Goal: Information Seeking & Learning: Learn about a topic

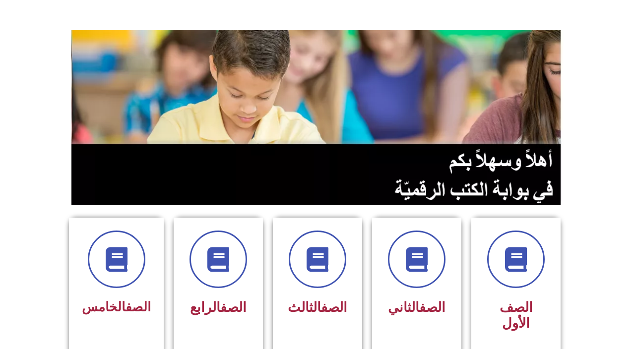
click at [126, 301] on link "الصف" at bounding box center [138, 307] width 25 height 15
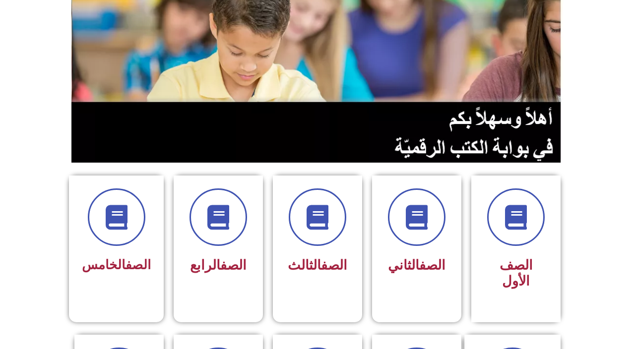
scroll to position [108, 0]
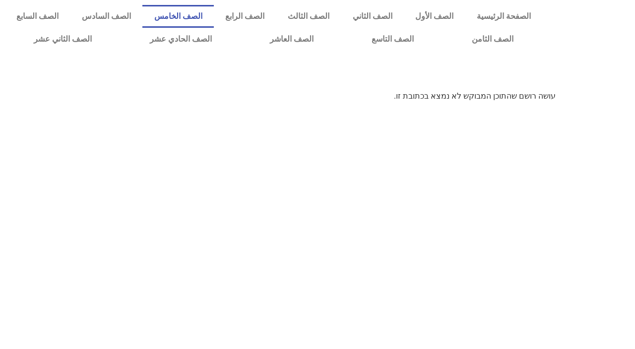
click at [214, 15] on link "الصف الخامس" at bounding box center [177, 16] width 71 height 23
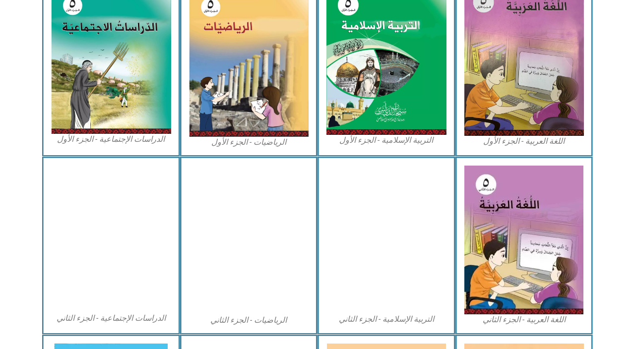
scroll to position [333, 0]
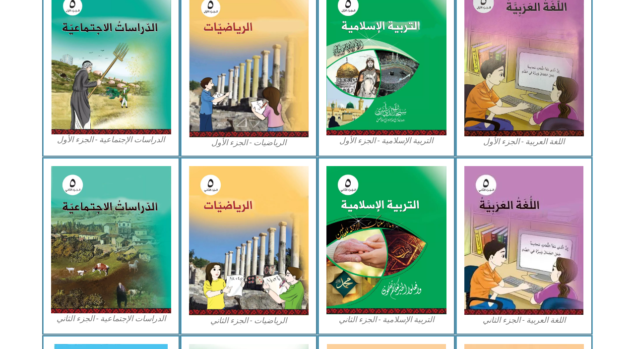
click at [364, 82] on img at bounding box center [387, 61] width 120 height 149
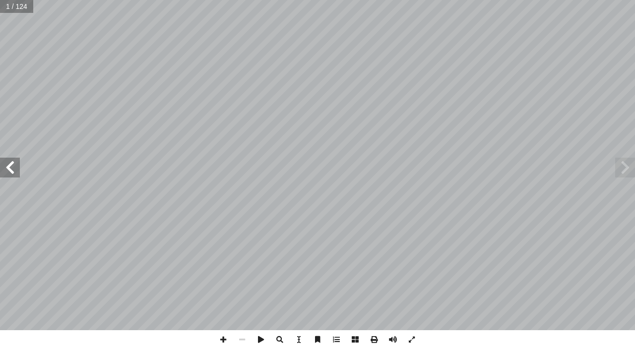
click at [19, 165] on span at bounding box center [10, 168] width 20 height 20
click at [8, 177] on span at bounding box center [10, 168] width 20 height 20
click at [17, 167] on span at bounding box center [10, 168] width 20 height 20
click at [10, 175] on span at bounding box center [10, 168] width 20 height 20
click at [9, 162] on span at bounding box center [10, 168] width 20 height 20
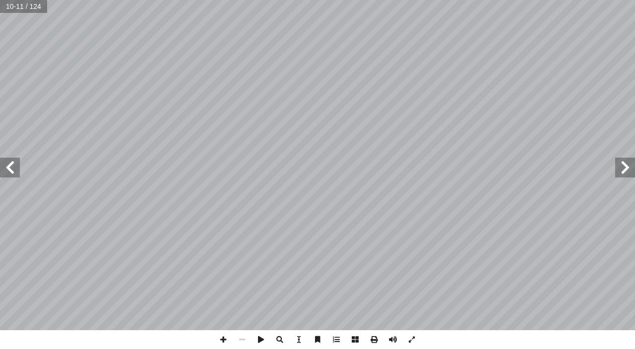
click at [11, 159] on span at bounding box center [10, 168] width 20 height 20
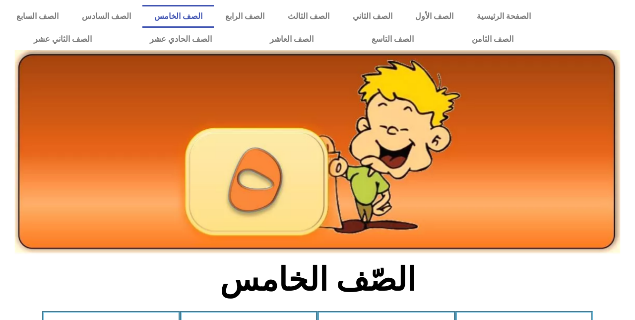
scroll to position [333, 0]
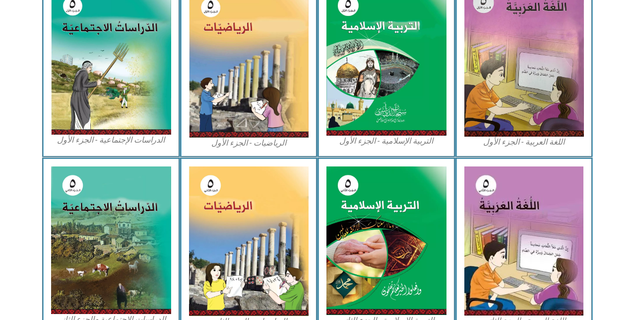
click at [404, 104] on img at bounding box center [387, 61] width 120 height 149
